Goal: Task Accomplishment & Management: Manage account settings

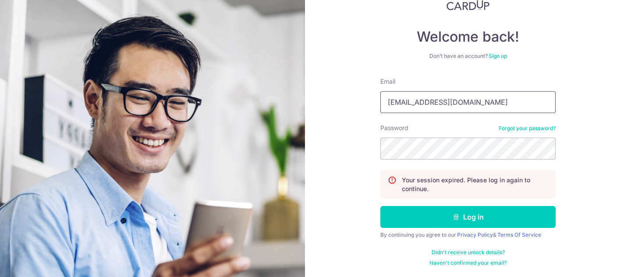
click at [437, 112] on input "jsxy04@gmail.com" at bounding box center [467, 102] width 175 height 22
click at [441, 110] on input "christie@partymojo.com.sg" at bounding box center [467, 102] width 175 height 22
type input "jsxy04@gmail.com"
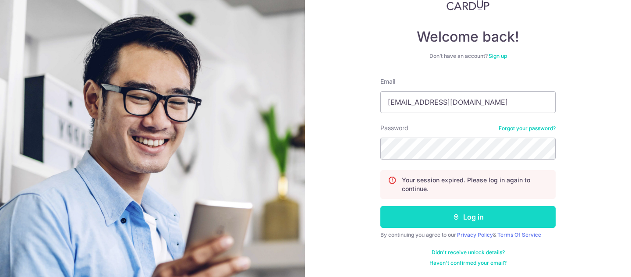
click at [437, 210] on button "Log in" at bounding box center [467, 217] width 175 height 22
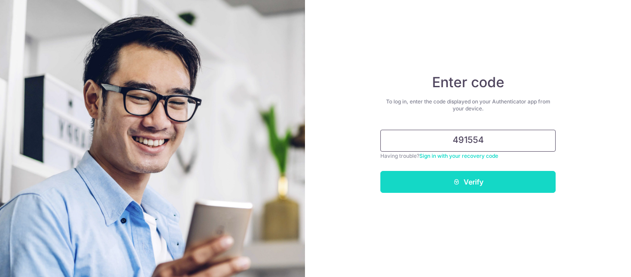
type input "491554"
click at [508, 178] on button "Verify" at bounding box center [467, 182] width 175 height 22
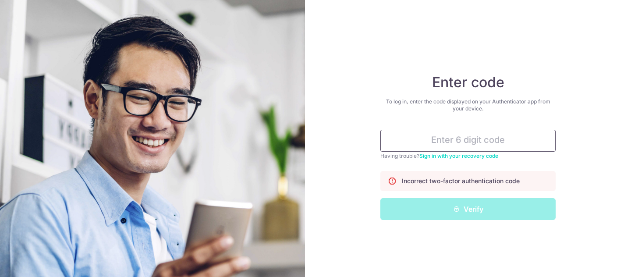
click at [484, 146] on input "text" at bounding box center [467, 141] width 175 height 22
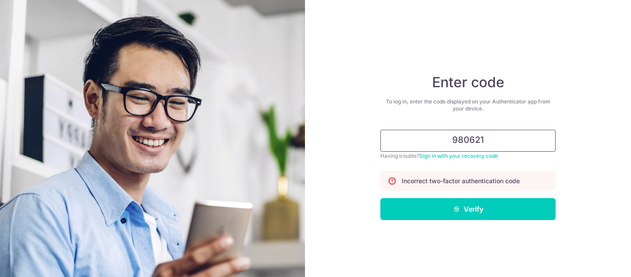
type input "980621"
click at [380, 198] on button "Verify" at bounding box center [467, 209] width 175 height 22
